Goal: Task Accomplishment & Management: Use online tool/utility

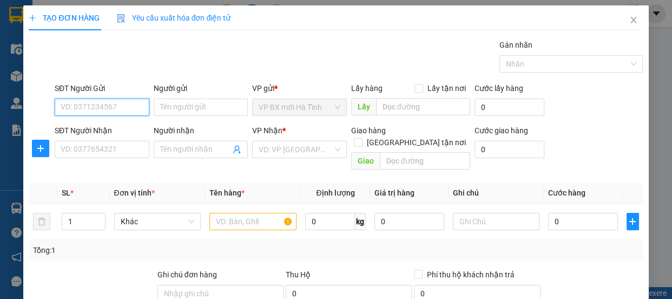
drag, startPoint x: 98, startPoint y: 106, endPoint x: 92, endPoint y: 97, distance: 10.5
click at [94, 103] on input "SĐT Người Gửi" at bounding box center [102, 107] width 95 height 17
click at [101, 130] on div "0392958591 - a [PERSON_NAME]" at bounding box center [117, 129] width 113 height 12
type input "0392958591"
type input "a Linh"
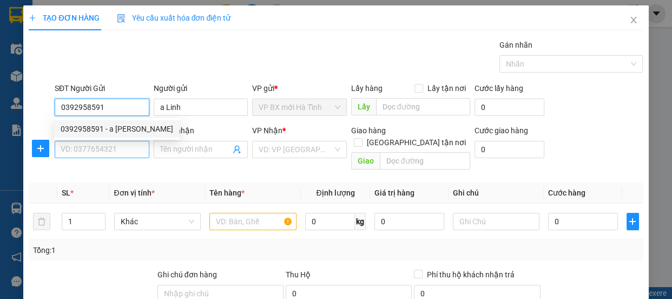
type input "0392958591"
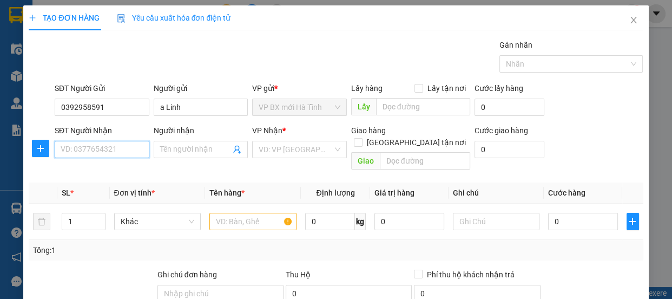
click at [78, 152] on input "SĐT Người Nhận" at bounding box center [102, 149] width 95 height 17
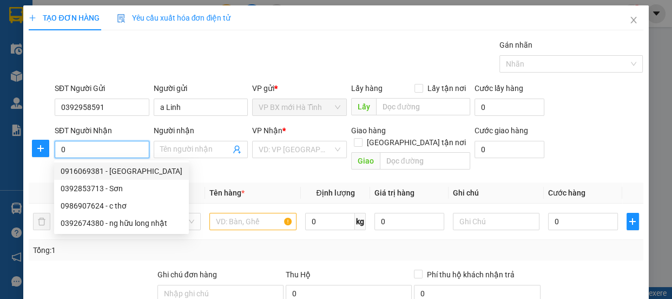
click at [100, 173] on div "0916069381 - [GEOGRAPHIC_DATA]" at bounding box center [122, 171] width 122 height 12
type input "0916069381"
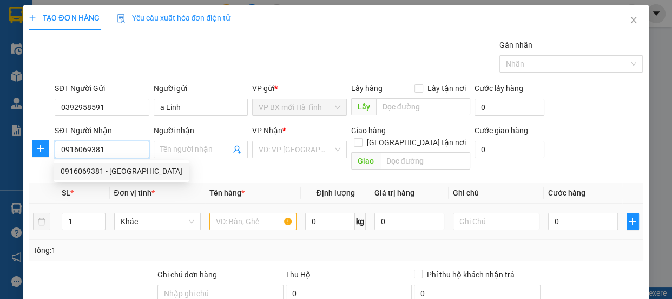
type input "[PERSON_NAME]"
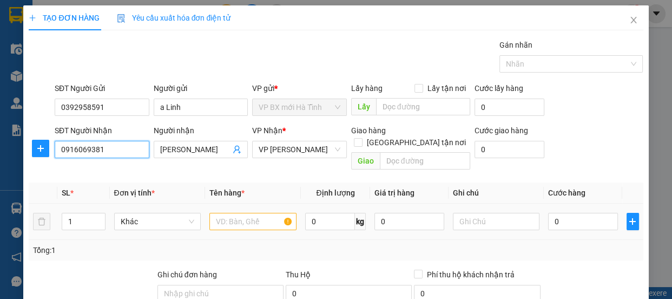
type input "0916069381"
click at [223, 213] on input "text" at bounding box center [253, 221] width 87 height 17
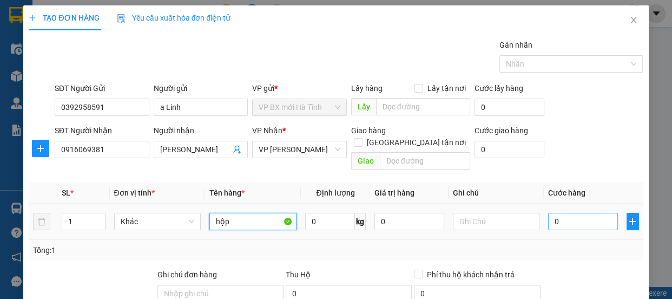
type input "hộp"
type input "3"
type input "30"
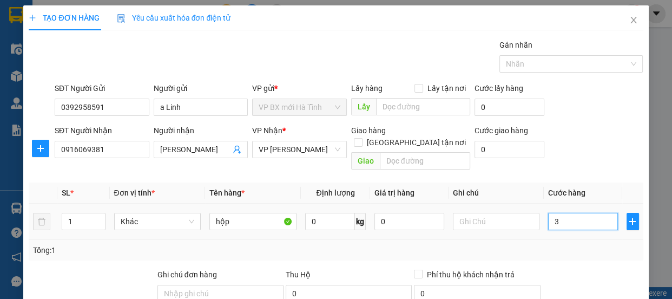
type input "30"
type input "300"
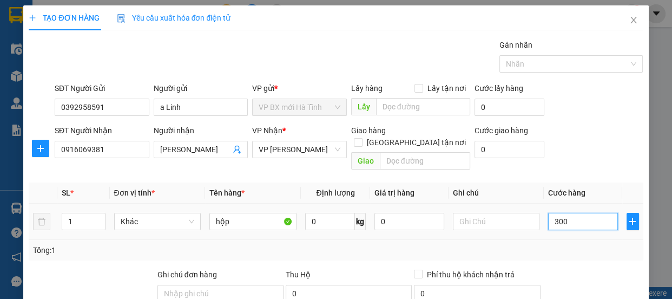
type input "3.000"
type input "30.000"
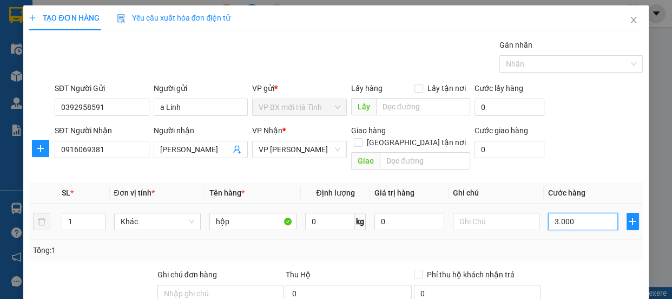
type input "30.000"
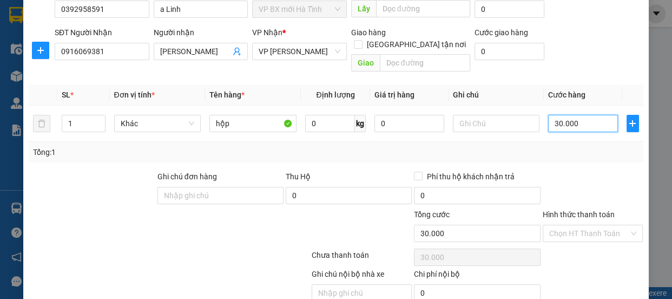
scroll to position [135, 0]
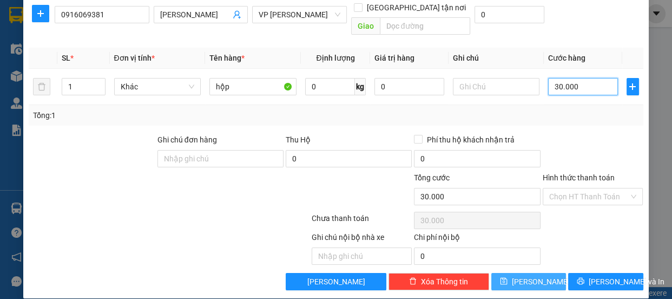
type input "30.000"
click at [508, 277] on icon "save" at bounding box center [504, 281] width 8 height 8
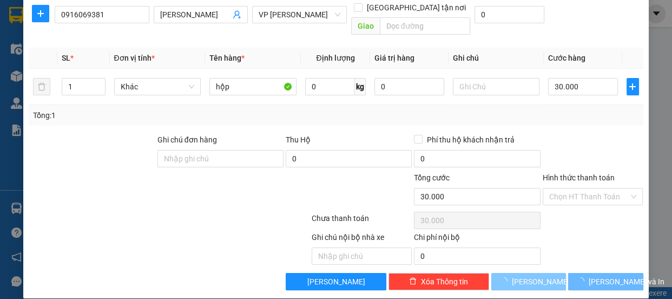
type input "0"
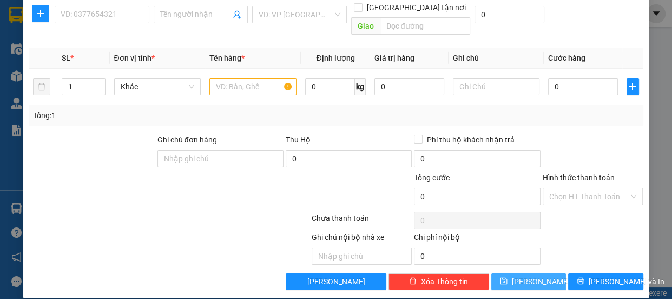
scroll to position [0, 0]
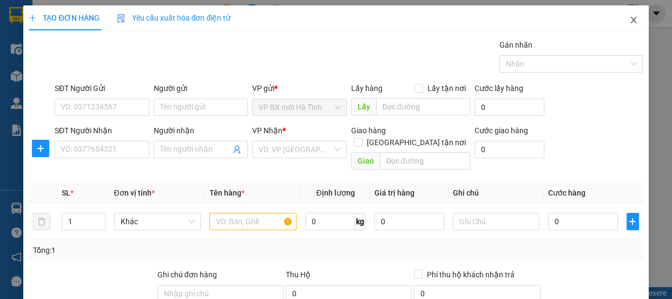
click at [632, 18] on span "Close" at bounding box center [634, 20] width 30 height 30
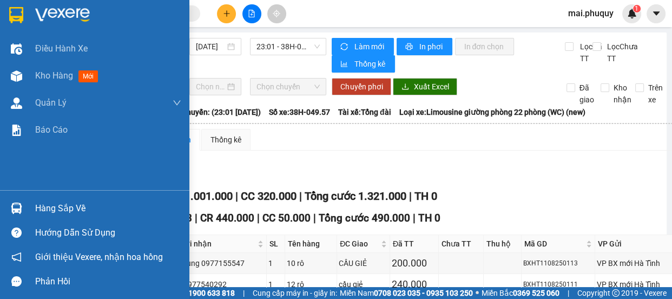
drag, startPoint x: 28, startPoint y: 15, endPoint x: 18, endPoint y: 16, distance: 9.8
click at [20, 16] on div at bounding box center [95, 17] width 190 height 35
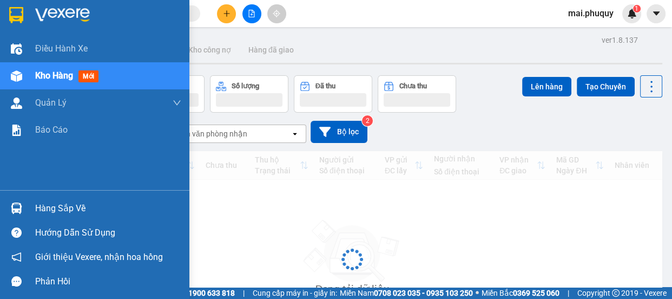
click at [18, 16] on img at bounding box center [16, 15] width 14 height 16
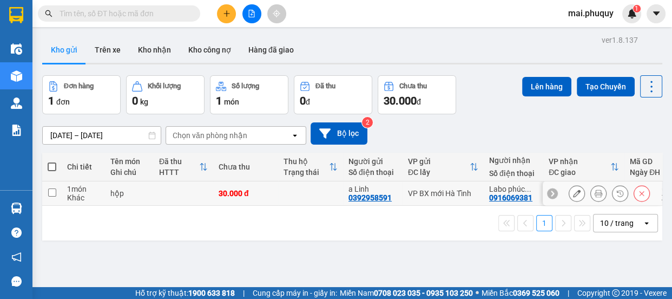
click at [48, 192] on input "checkbox" at bounding box center [52, 192] width 8 height 8
checkbox input "true"
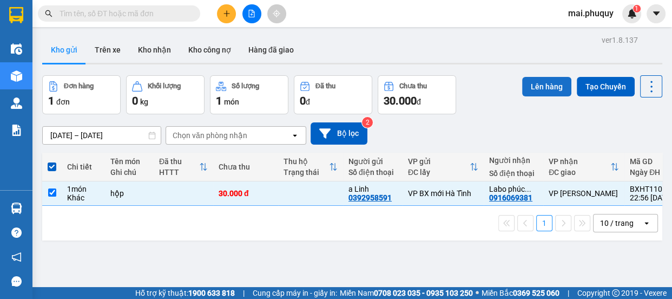
drag, startPoint x: 537, startPoint y: 84, endPoint x: 532, endPoint y: 83, distance: 5.4
click at [535, 84] on button "Lên hàng" at bounding box center [546, 86] width 49 height 19
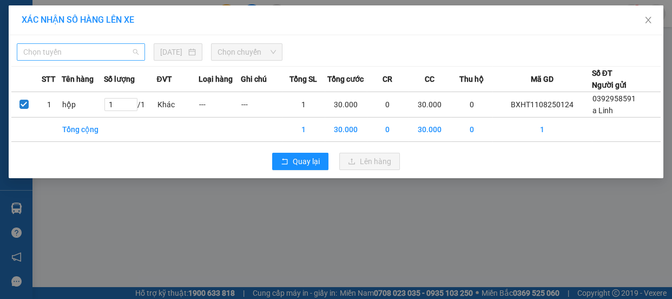
click at [87, 55] on span "Chọn tuyến" at bounding box center [80, 52] width 115 height 16
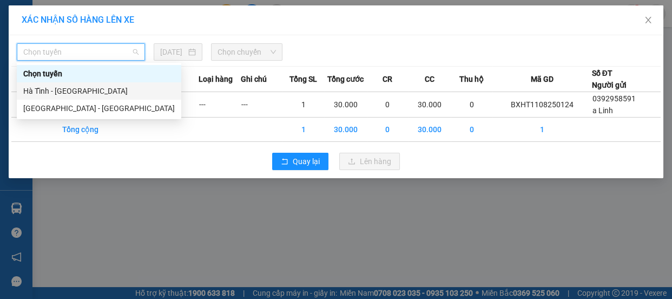
click at [64, 93] on div "Hà Tĩnh - [GEOGRAPHIC_DATA]" at bounding box center [99, 91] width 152 height 12
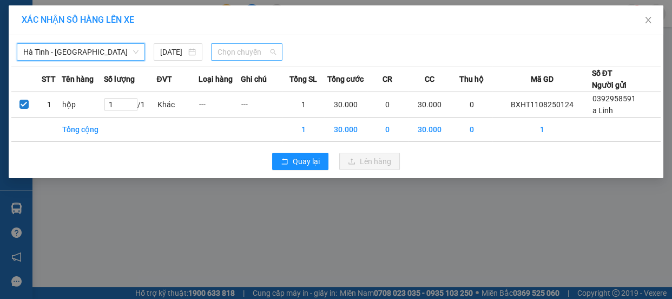
click at [235, 59] on span "Chọn chuyến" at bounding box center [247, 52] width 58 height 16
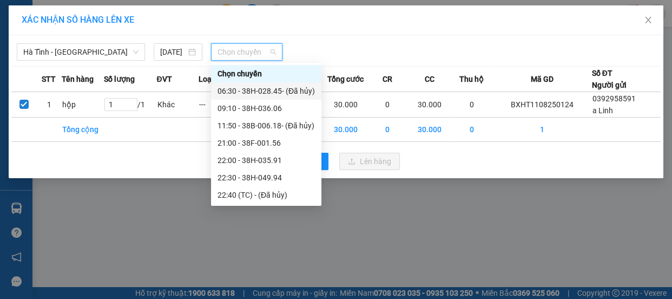
scroll to position [34, 0]
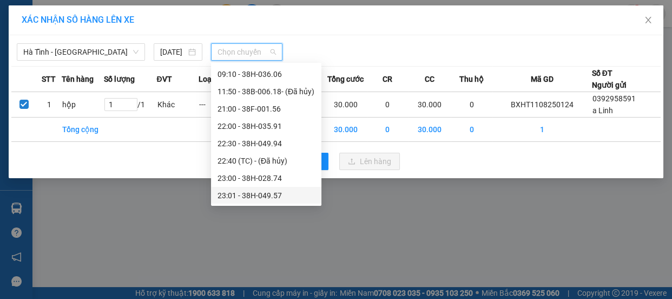
click at [271, 195] on div "23:01 - 38H-049.57" at bounding box center [266, 196] width 97 height 12
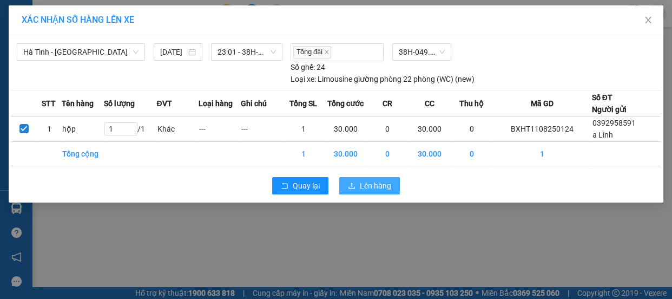
click at [358, 186] on button "Lên hàng" at bounding box center [369, 185] width 61 height 17
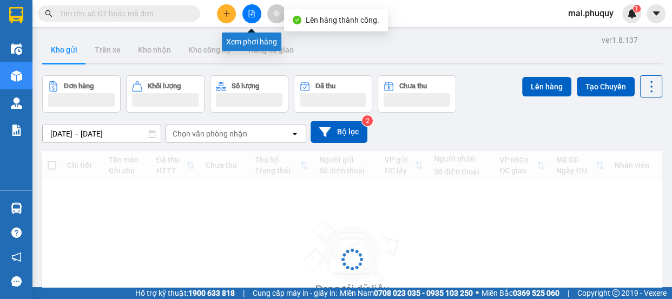
click at [249, 10] on icon "file-add" at bounding box center [252, 14] width 8 height 8
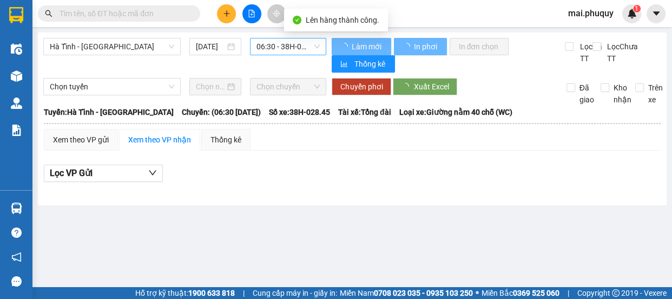
click at [304, 49] on span "06:30 - 38H-028.45 - (Đã hủy)" at bounding box center [288, 46] width 63 height 16
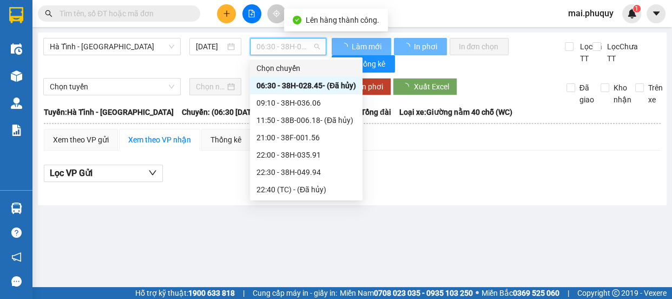
scroll to position [34, 0]
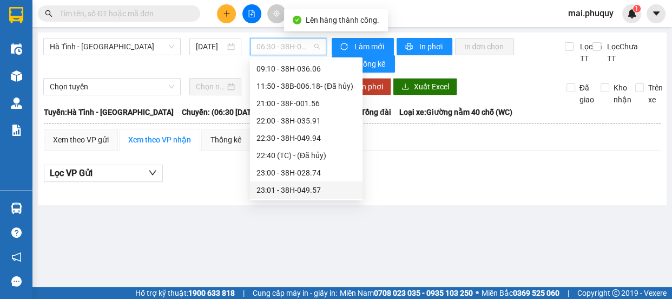
click at [313, 182] on div "23:01 - 38H-049.57" at bounding box center [306, 189] width 113 height 17
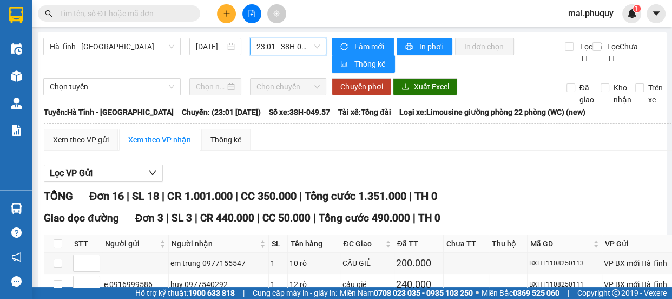
scroll to position [295, 0]
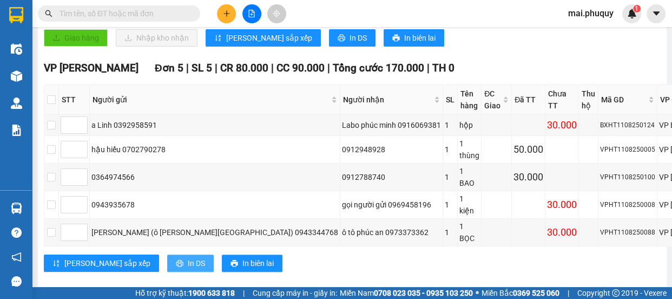
drag, startPoint x: 147, startPoint y: 264, endPoint x: 204, endPoint y: 249, distance: 58.8
click at [188, 264] on span "In DS" at bounding box center [196, 263] width 17 height 12
